Goal: Task Accomplishment & Management: Use online tool/utility

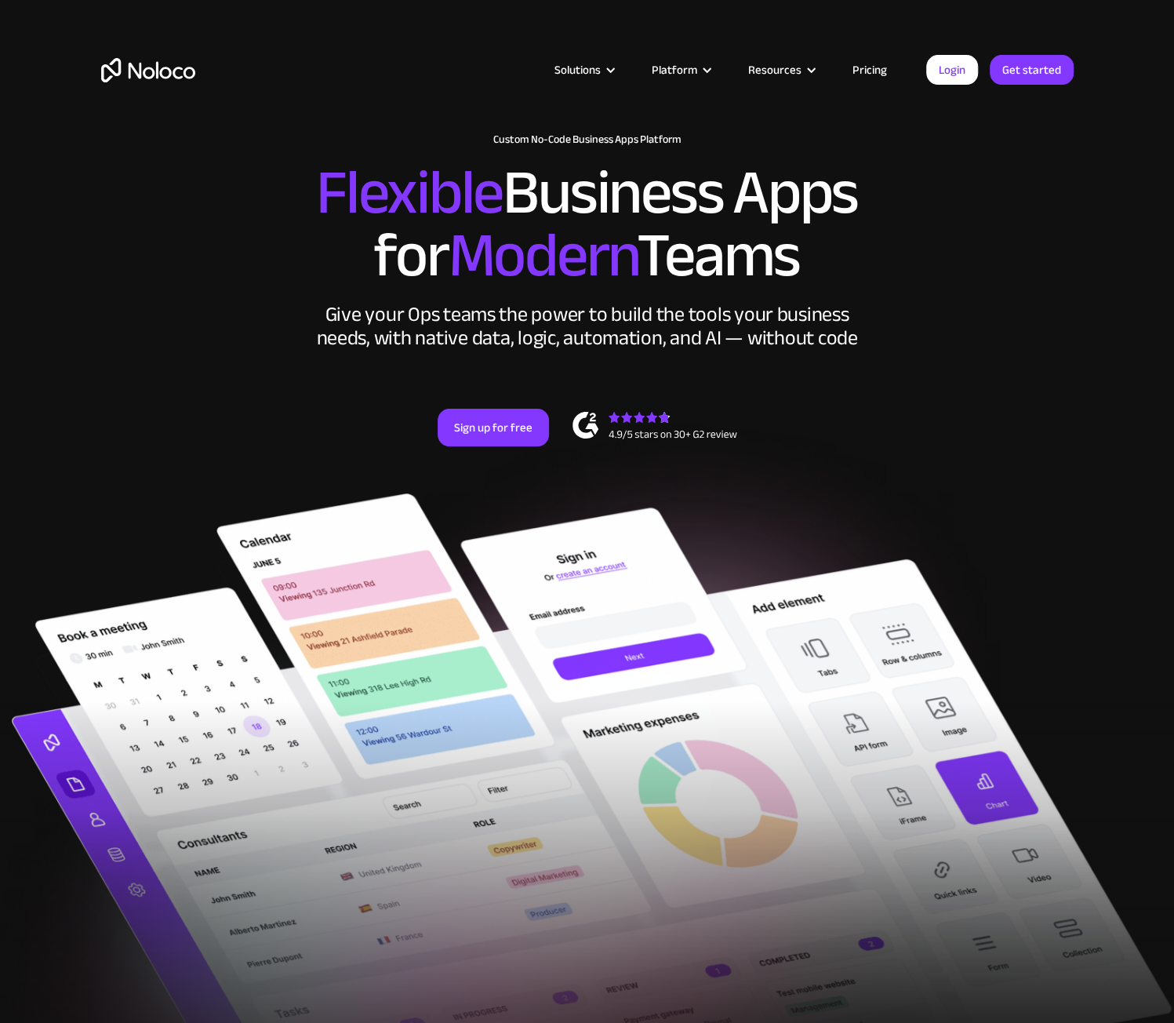
click at [859, 64] on link "Pricing" at bounding box center [870, 70] width 74 height 20
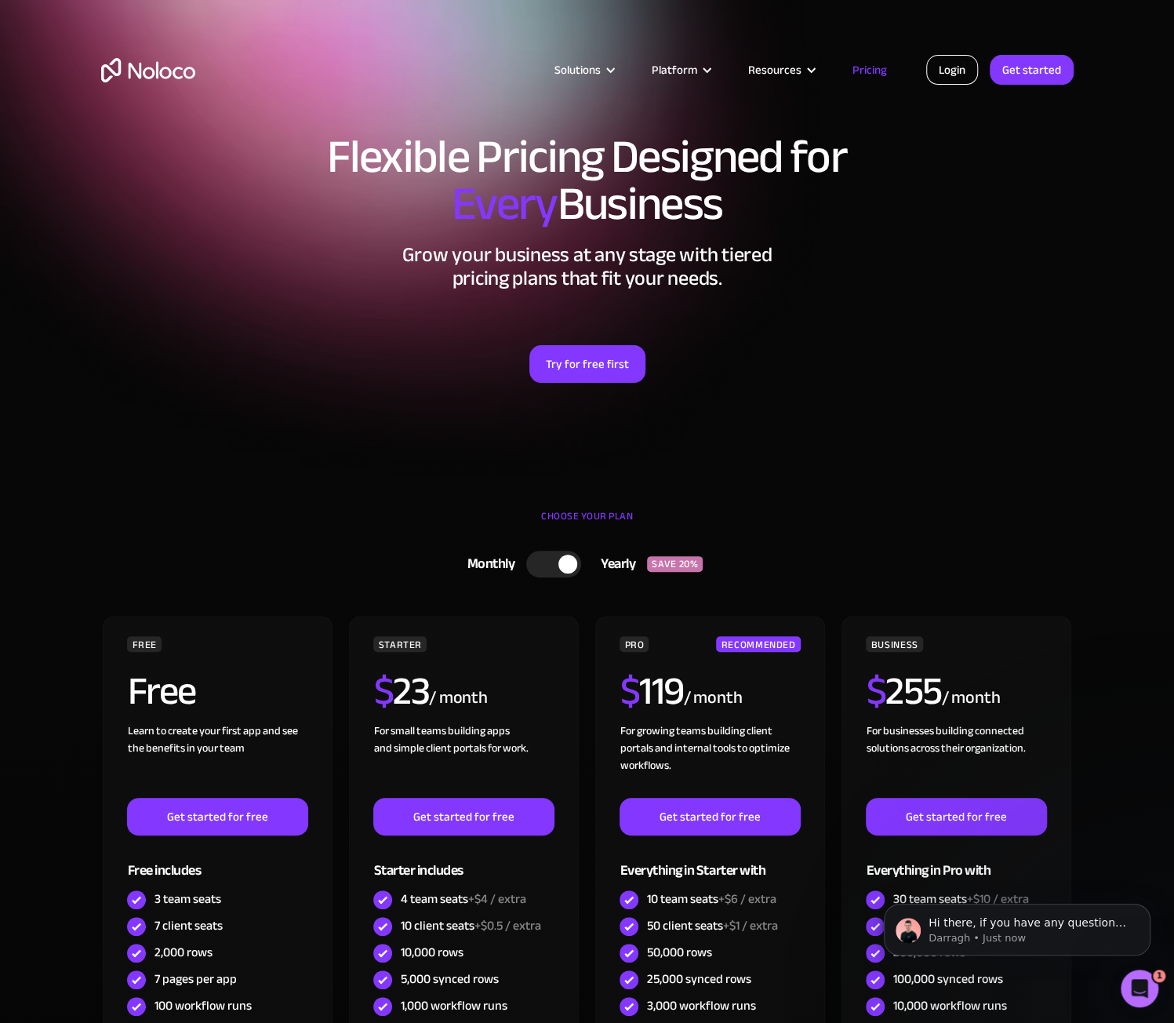
click at [939, 77] on link "Login" at bounding box center [952, 70] width 52 height 30
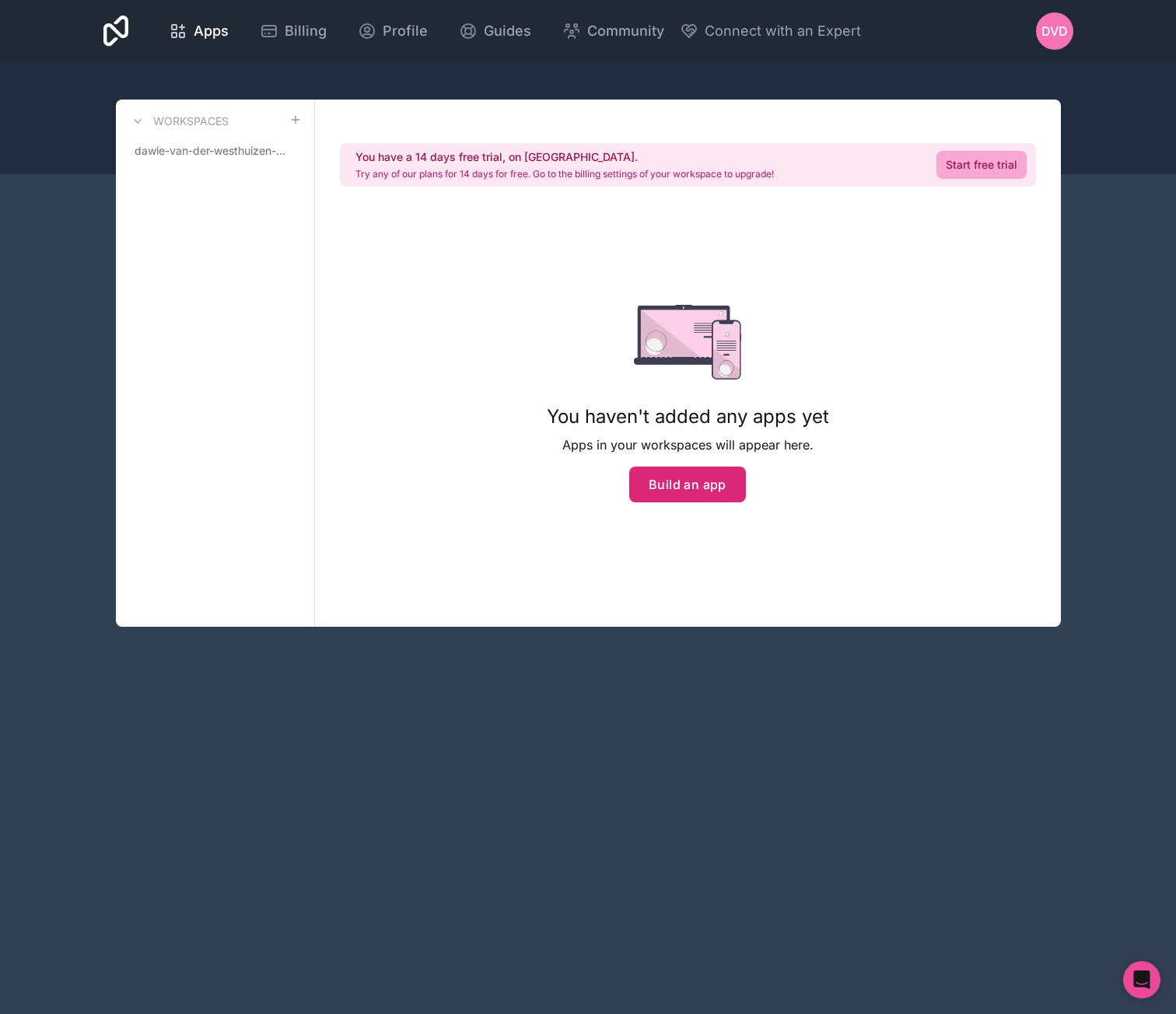
click at [695, 488] on button "Build an app" at bounding box center [687, 485] width 117 height 36
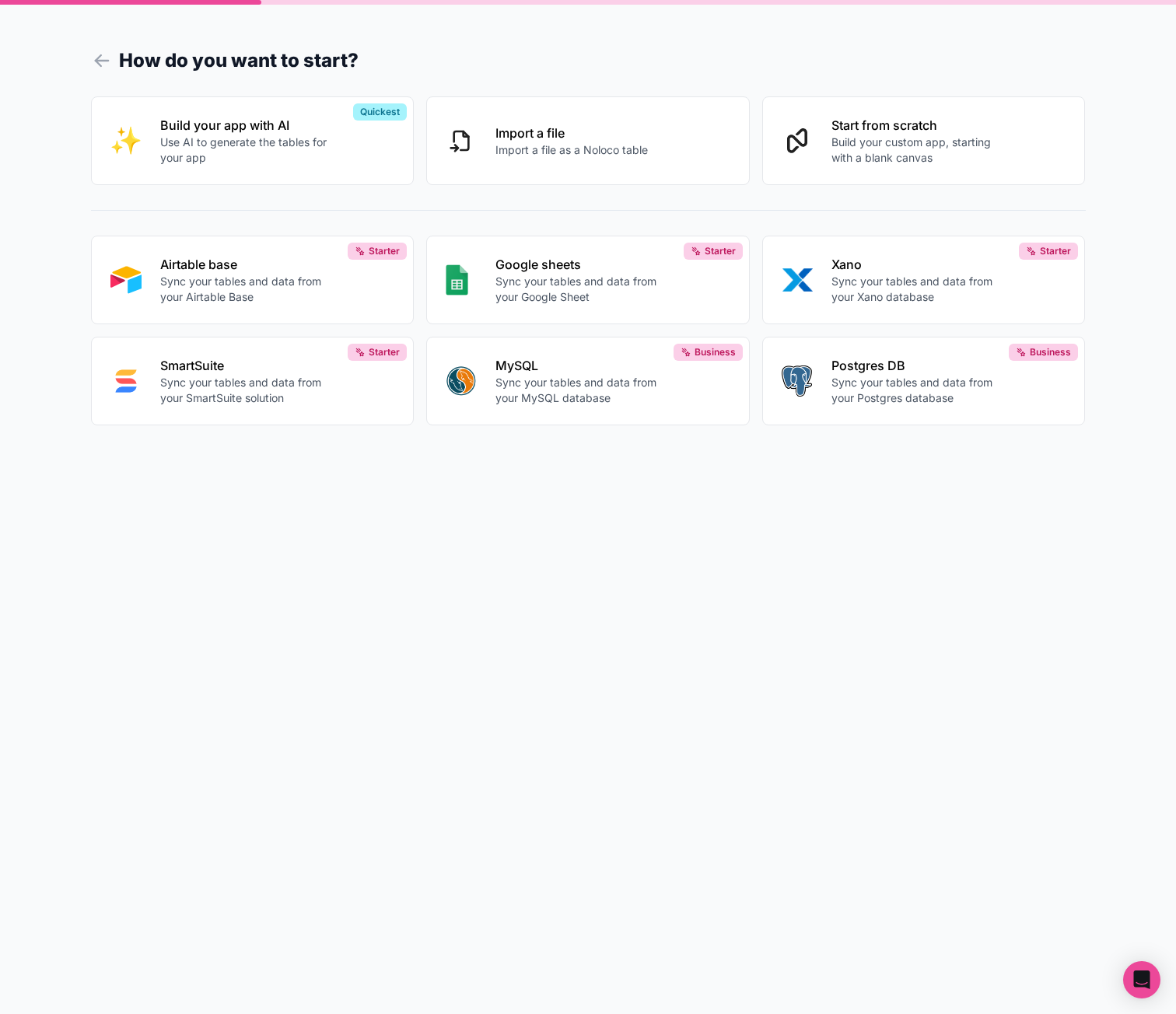
click at [968, 151] on p "Build your custom app, starting with a blank canvas" at bounding box center [917, 150] width 173 height 31
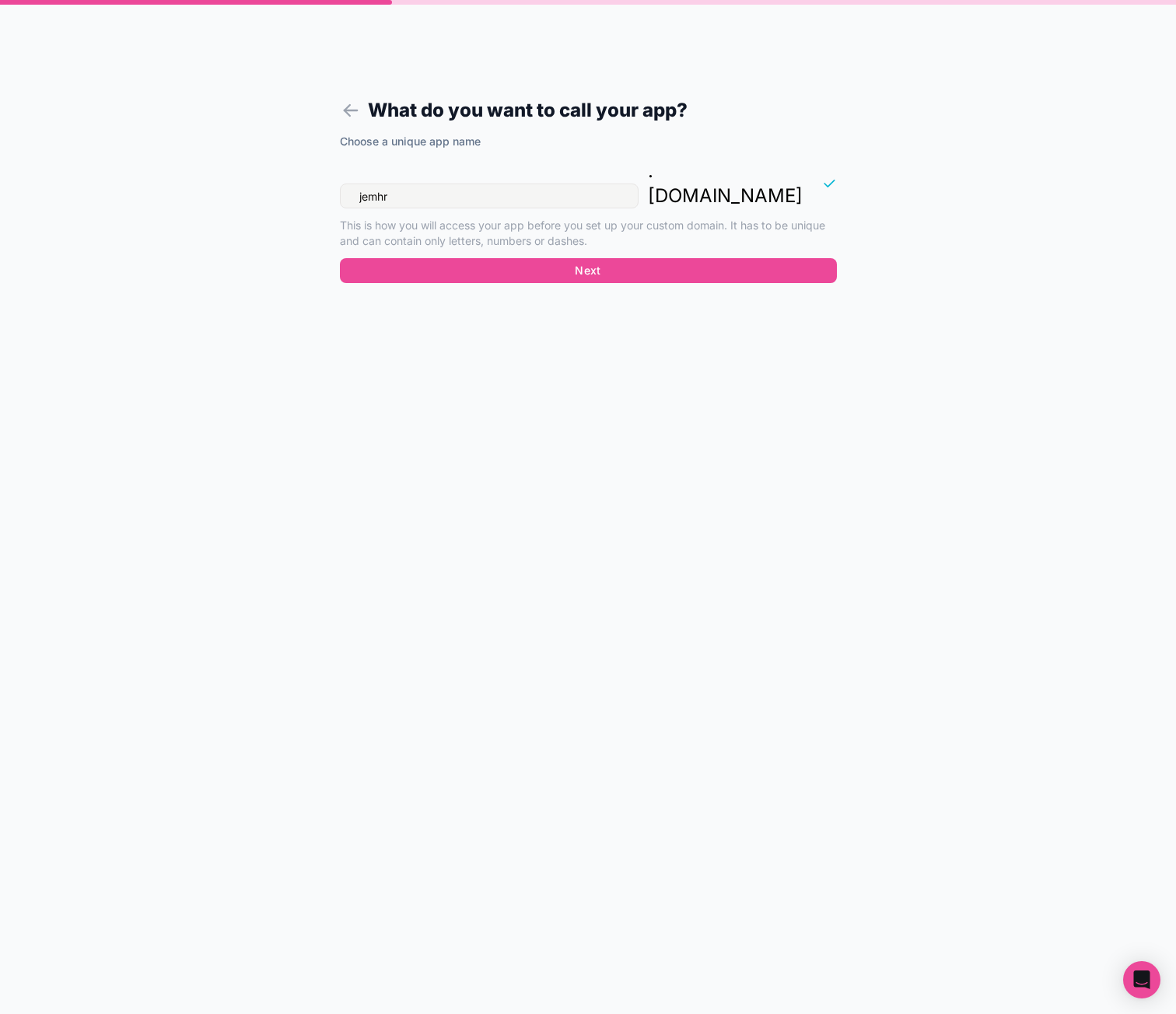
drag, startPoint x: 562, startPoint y: 164, endPoint x: 263, endPoint y: 169, distance: 299.0
click at [263, 169] on div "What do you want to call your app? Choose a unique app name jemhr . noloco.co T…" at bounding box center [588, 507] width 1176 height 1014
type input "jem-mobile"
click at [619, 258] on button "Next" at bounding box center [588, 270] width 497 height 25
